Goal: Check status: Check status

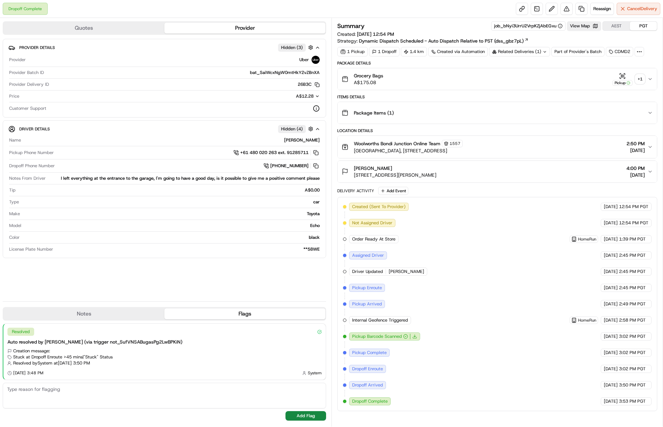
click at [640, 78] on div "+ 1" at bounding box center [639, 78] width 9 height 9
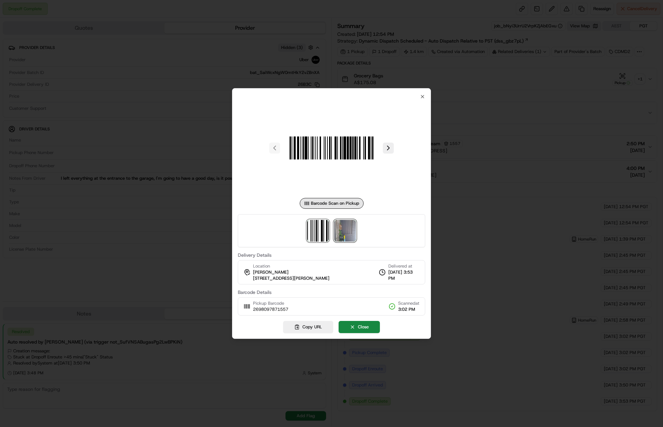
click at [349, 228] on img at bounding box center [345, 231] width 22 height 22
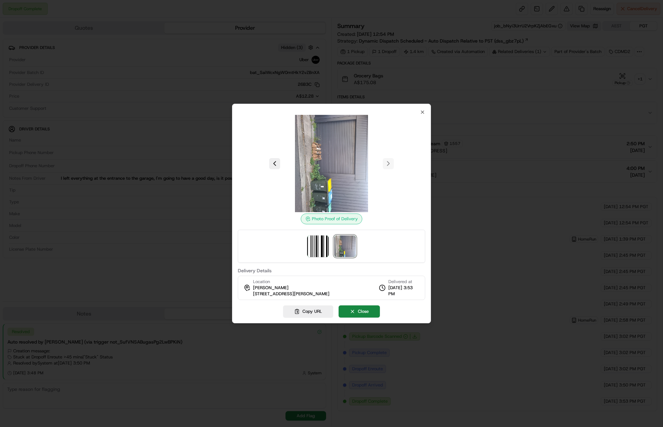
click at [595, 122] on div at bounding box center [331, 213] width 663 height 427
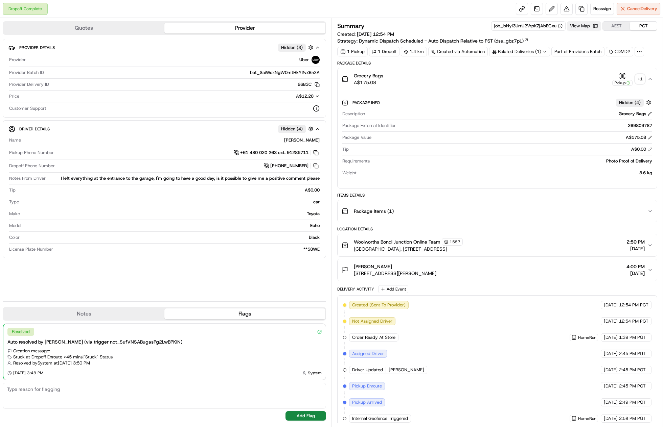
click at [592, 28] on button "View Map" at bounding box center [584, 25] width 34 height 9
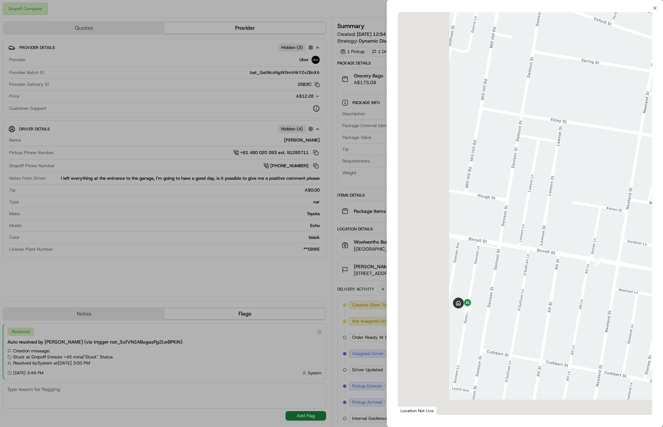
drag, startPoint x: 442, startPoint y: 290, endPoint x: 509, endPoint y: 275, distance: 69.5
click at [509, 275] on div at bounding box center [525, 213] width 254 height 403
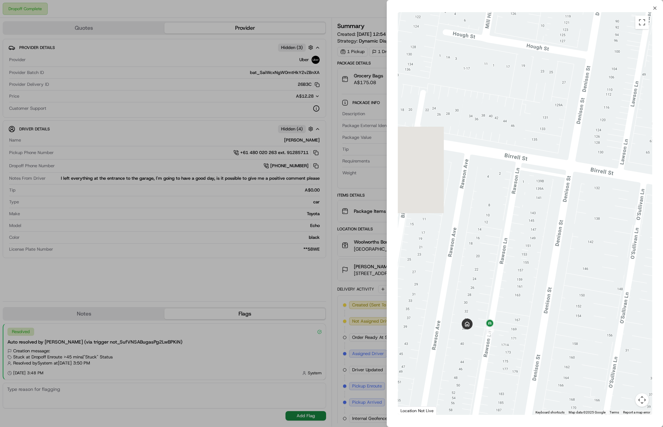
drag, startPoint x: 472, startPoint y: 312, endPoint x: 526, endPoint y: 279, distance: 63.3
click at [526, 279] on div at bounding box center [525, 213] width 254 height 403
click at [377, 260] on div at bounding box center [331, 213] width 663 height 427
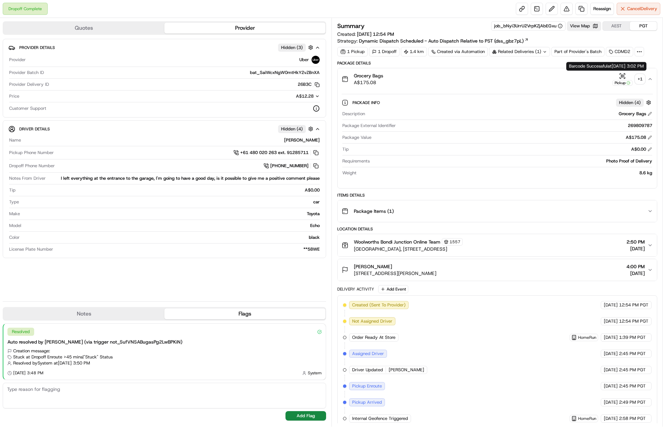
click at [639, 76] on div "+ 1" at bounding box center [639, 78] width 9 height 9
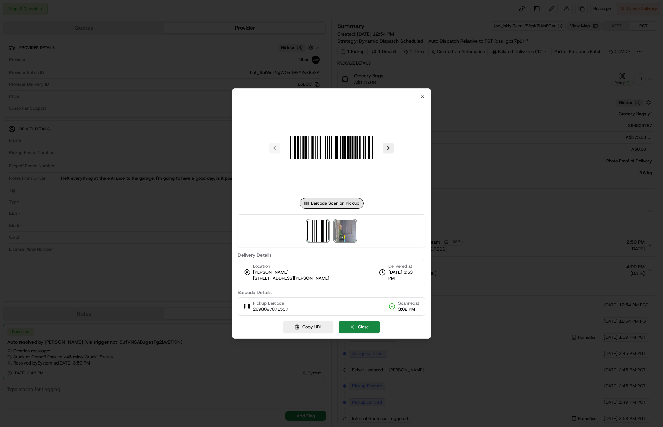
click at [344, 224] on img at bounding box center [345, 231] width 22 height 22
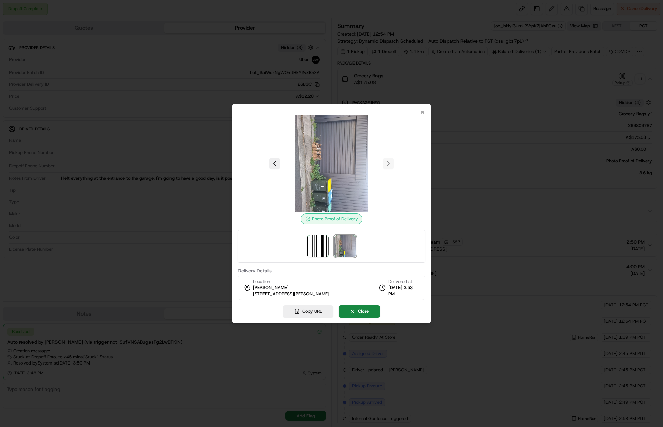
click at [540, 110] on div at bounding box center [331, 213] width 663 height 427
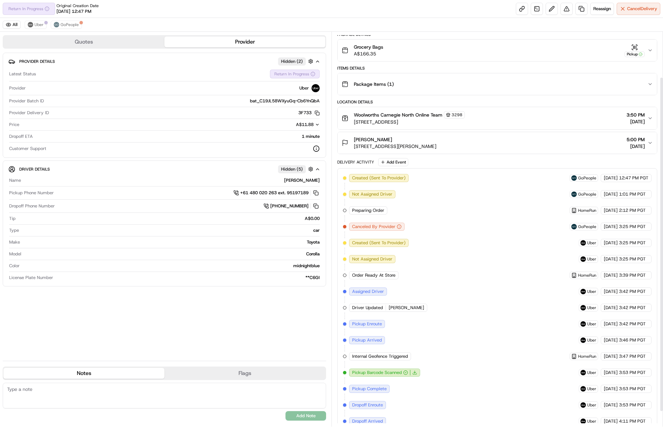
scroll to position [72, 0]
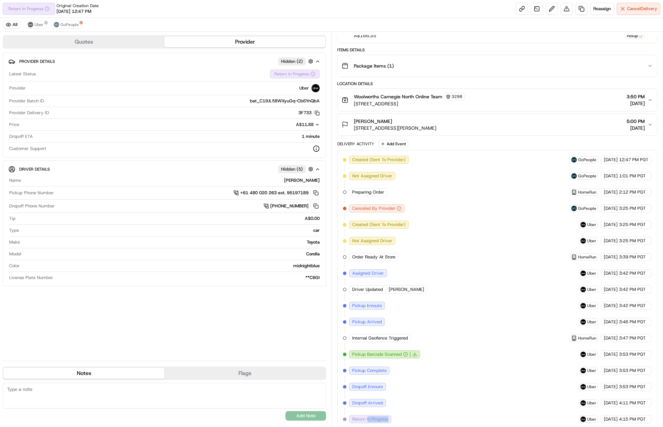
drag, startPoint x: 367, startPoint y: 411, endPoint x: 413, endPoint y: 405, distance: 46.6
click at [413, 405] on div "Created (Sent To Provider) GoPeople [DATE] 12:47 PM PGT Not Assigned Driver GoP…" at bounding box center [497, 290] width 308 height 268
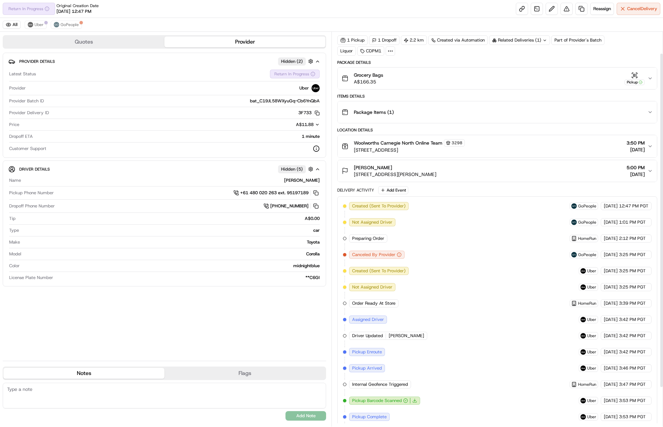
scroll to position [0, 0]
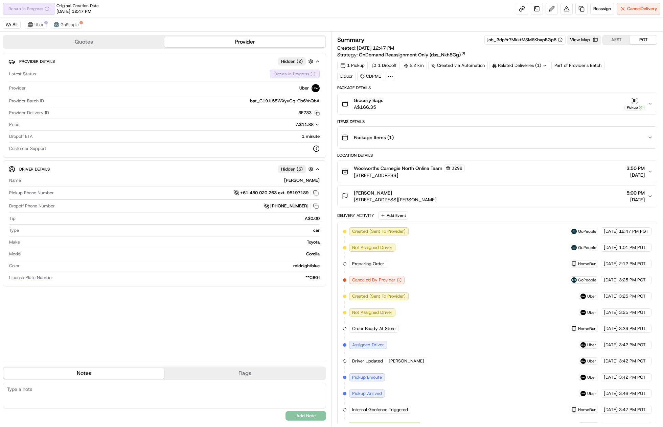
click at [592, 40] on button "View Map" at bounding box center [584, 39] width 34 height 9
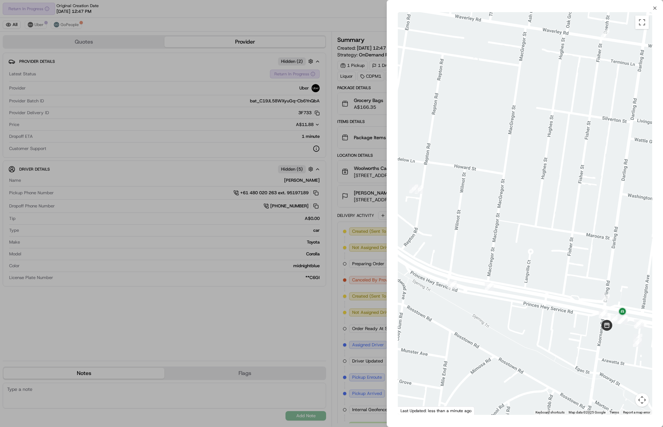
click at [277, 243] on div at bounding box center [331, 213] width 663 height 427
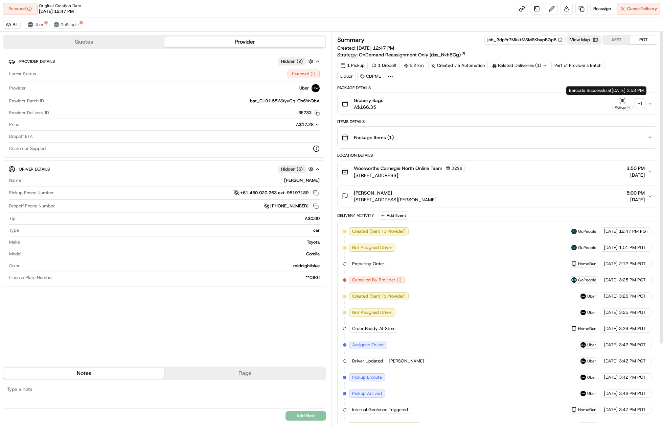
click at [641, 104] on div "+ 1" at bounding box center [639, 103] width 9 height 9
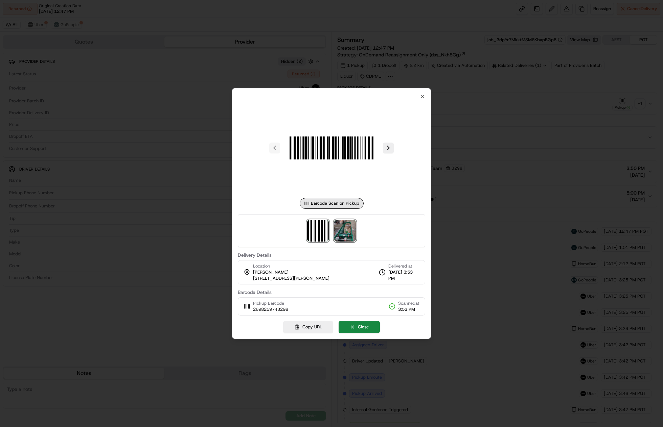
click at [345, 231] on img at bounding box center [345, 231] width 22 height 22
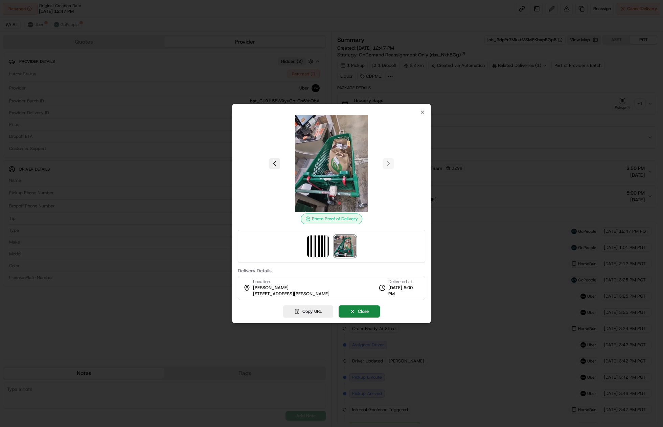
click at [469, 215] on div at bounding box center [331, 213] width 663 height 427
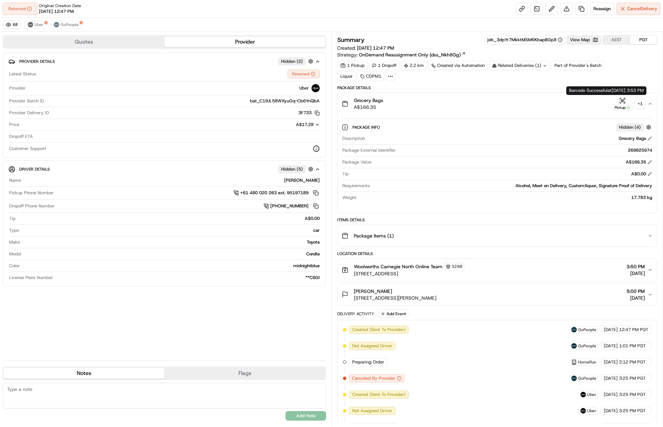
click at [637, 104] on div "+ 1" at bounding box center [639, 103] width 9 height 9
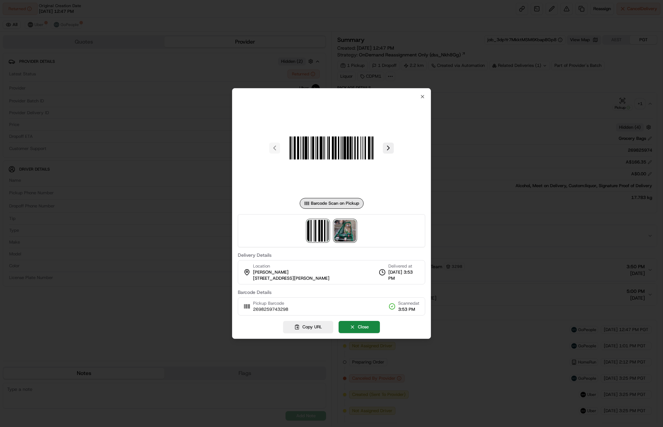
click at [353, 230] on img at bounding box center [345, 231] width 22 height 22
click at [485, 219] on div at bounding box center [331, 213] width 663 height 427
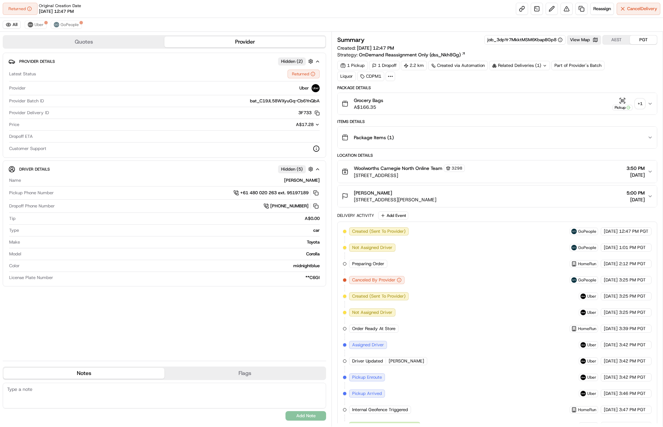
click at [638, 104] on div "+ 1" at bounding box center [639, 103] width 9 height 9
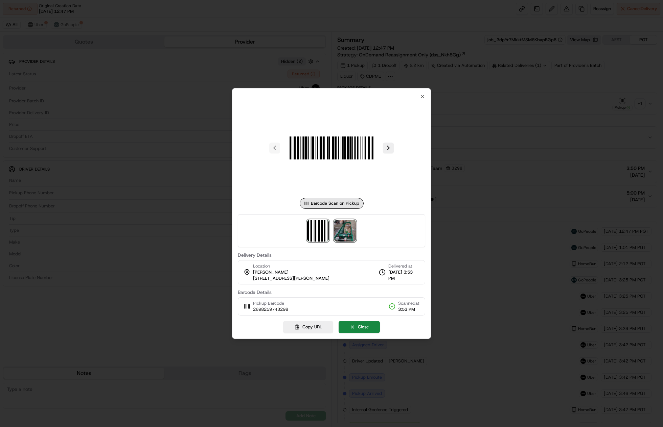
click at [341, 238] on img at bounding box center [345, 231] width 22 height 22
